Goal: Find specific page/section: Find specific page/section

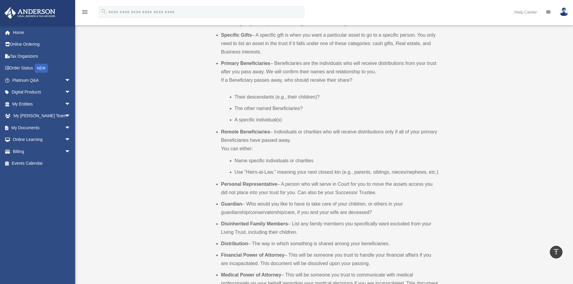
scroll to position [301, 0]
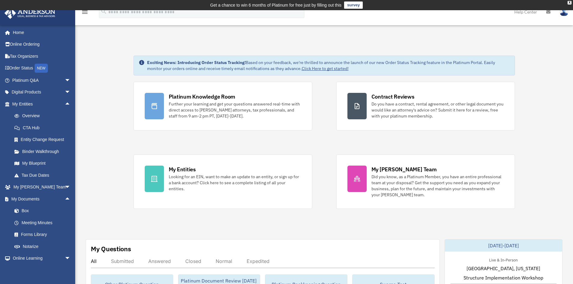
scroll to position [26, 0]
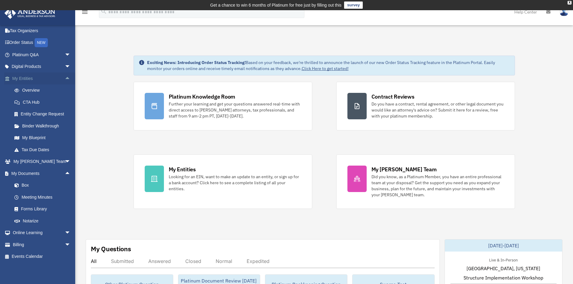
click at [65, 76] on span "arrow_drop_up" at bounding box center [71, 78] width 12 height 12
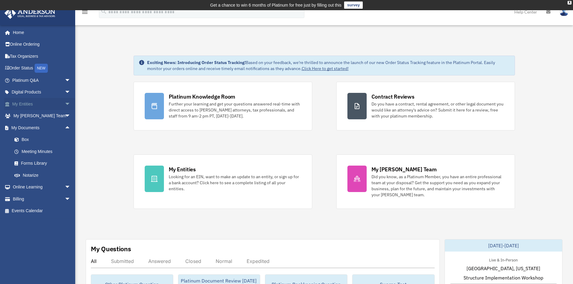
scroll to position [0, 0]
click at [65, 129] on span "arrow_drop_up" at bounding box center [71, 128] width 12 height 12
click at [65, 80] on span "arrow_drop_down" at bounding box center [71, 80] width 12 height 12
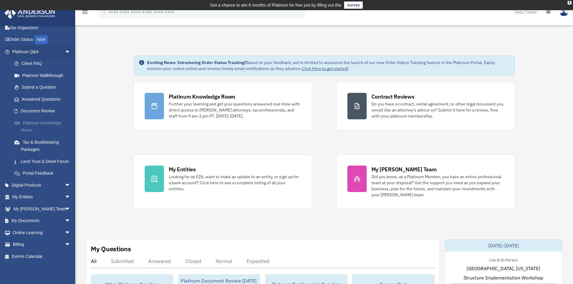
scroll to position [36, 0]
click at [65, 220] on span "arrow_drop_down" at bounding box center [71, 221] width 12 height 12
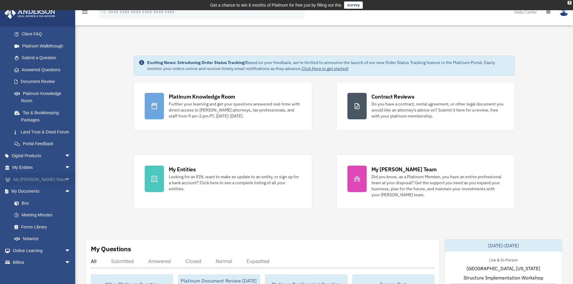
scroll to position [83, 0]
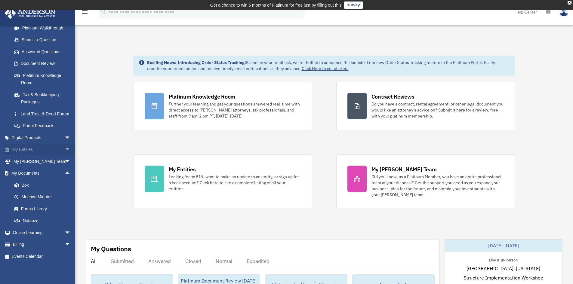
click at [65, 149] on span "arrow_drop_down" at bounding box center [71, 150] width 12 height 12
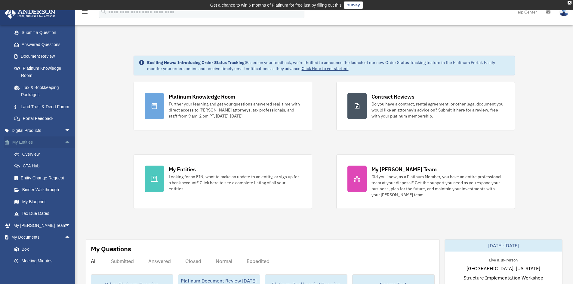
click at [65, 149] on span "arrow_drop_up" at bounding box center [71, 143] width 12 height 12
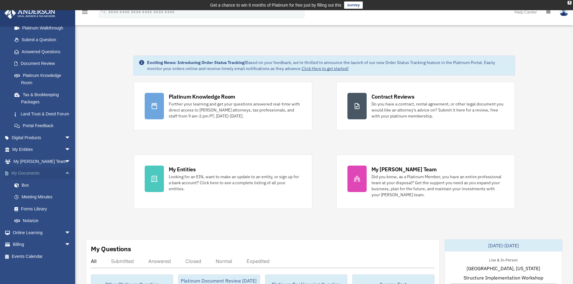
click at [65, 174] on span "arrow_drop_up" at bounding box center [71, 173] width 12 height 12
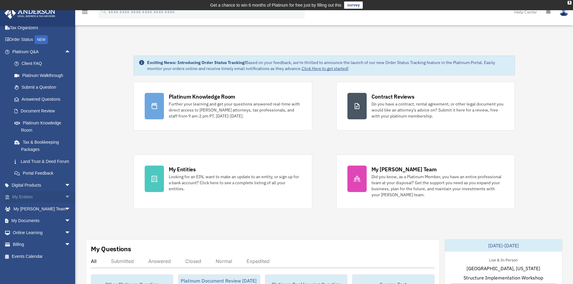
click at [65, 196] on span "arrow_drop_down" at bounding box center [71, 197] width 12 height 12
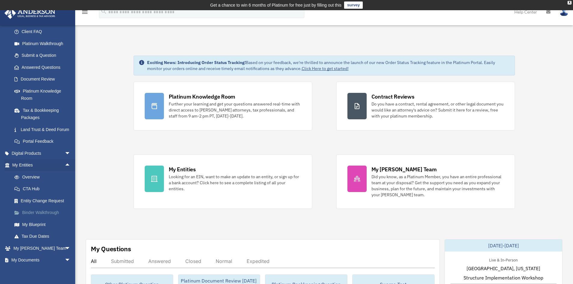
scroll to position [96, 0]
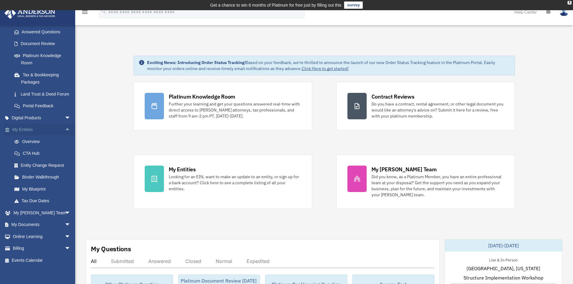
click at [65, 136] on span "arrow_drop_up" at bounding box center [71, 130] width 12 height 12
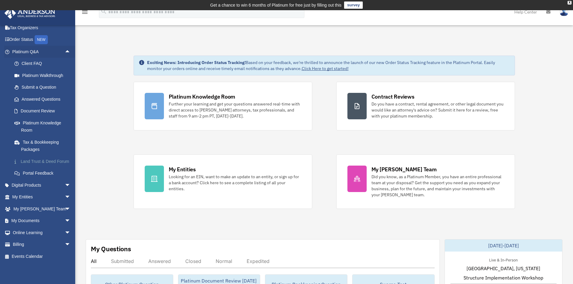
click at [37, 157] on link "Land Trust & Deed Forum" at bounding box center [43, 161] width 71 height 12
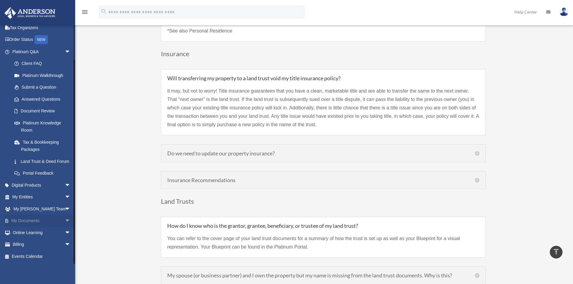
scroll to position [1473, 0]
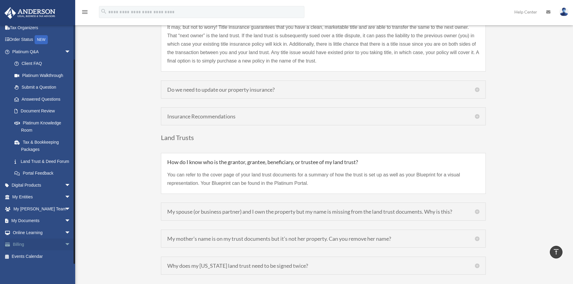
click at [65, 245] on span "arrow_drop_down" at bounding box center [71, 245] width 12 height 12
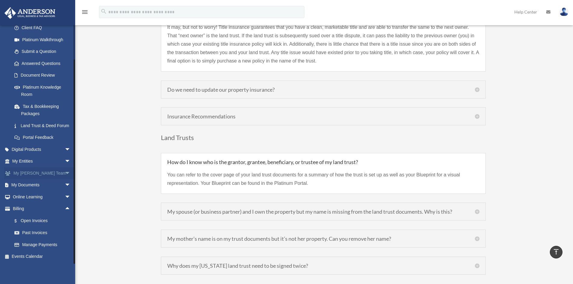
scroll to position [72, 0]
click at [28, 220] on link "$ Open Invoices" at bounding box center [43, 221] width 71 height 12
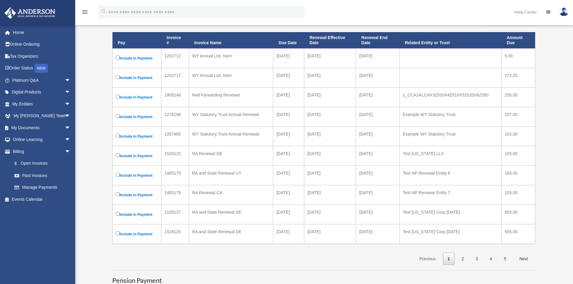
scroll to position [90, 0]
